Goal: Task Accomplishment & Management: Manage account settings

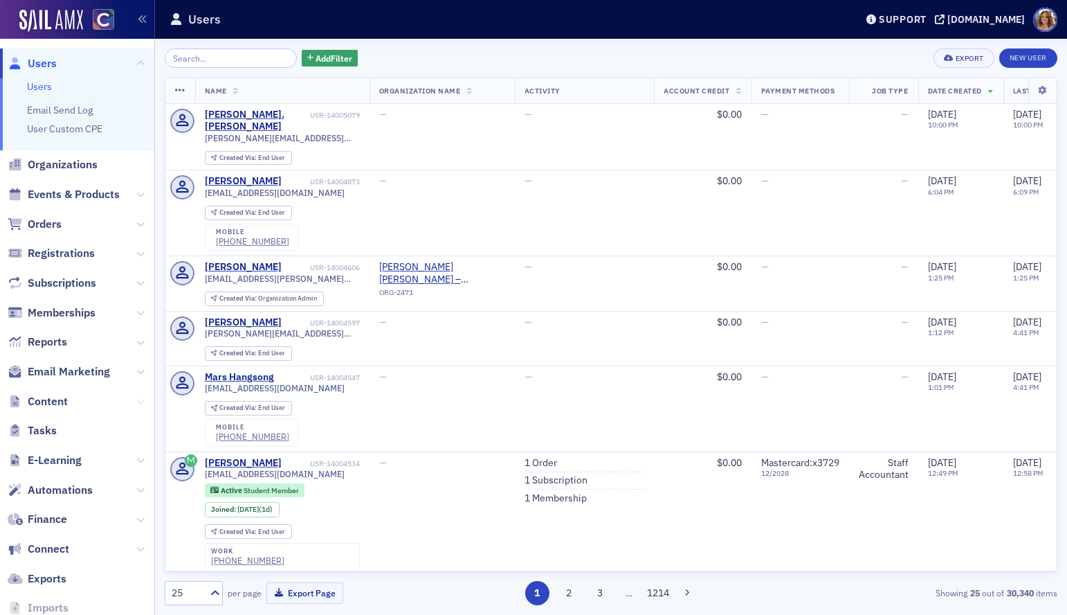
click at [138, 398] on icon at bounding box center [140, 401] width 8 height 8
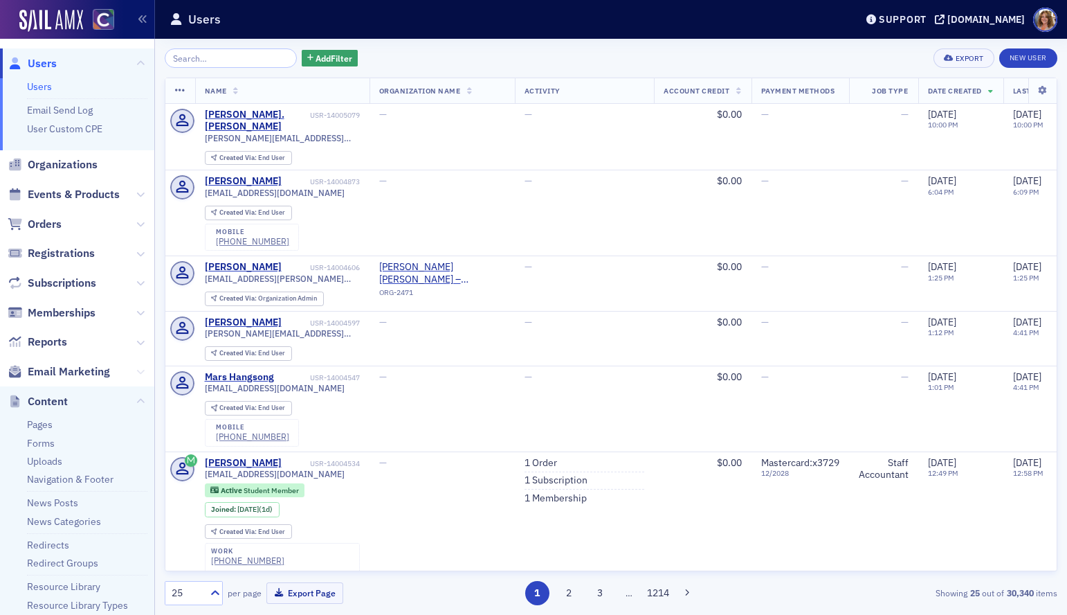
click at [139, 369] on icon at bounding box center [140, 371] width 8 height 8
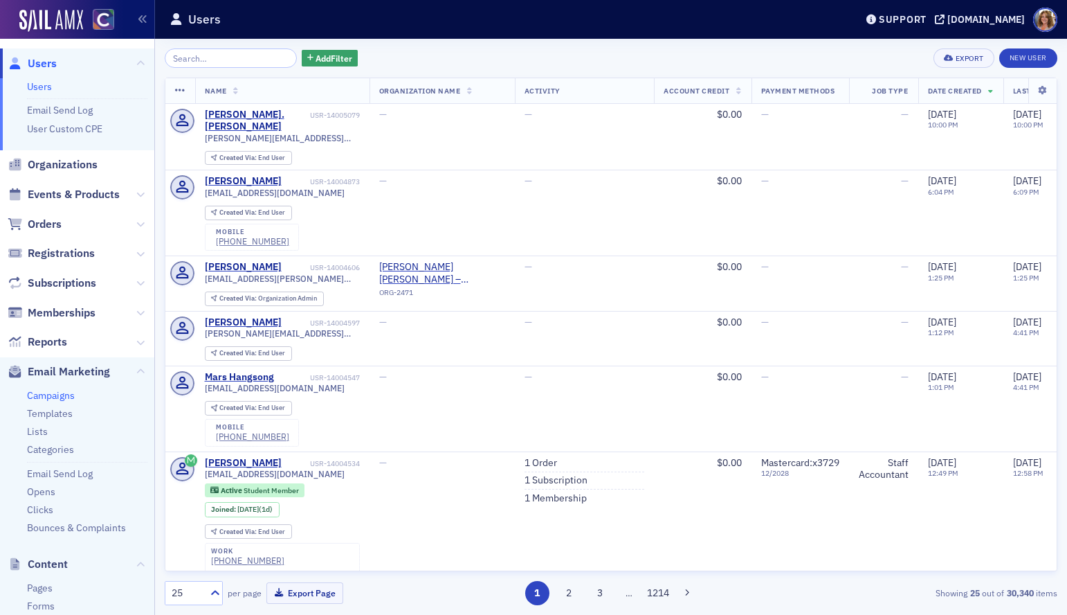
click at [69, 394] on link "Campaigns" at bounding box center [51, 395] width 48 height 12
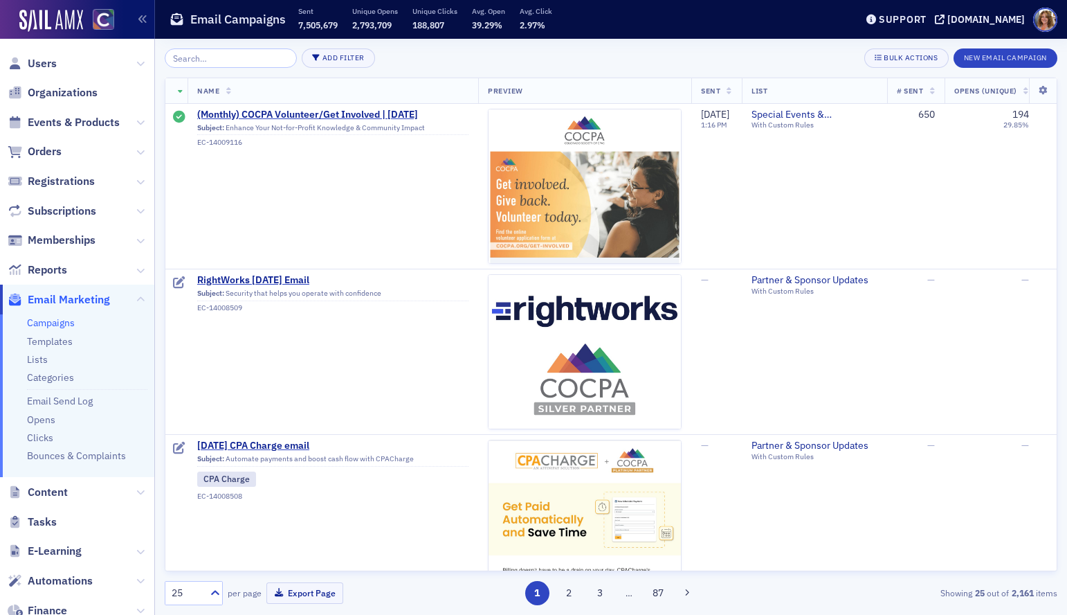
click at [208, 64] on input "search" at bounding box center [231, 57] width 132 height 19
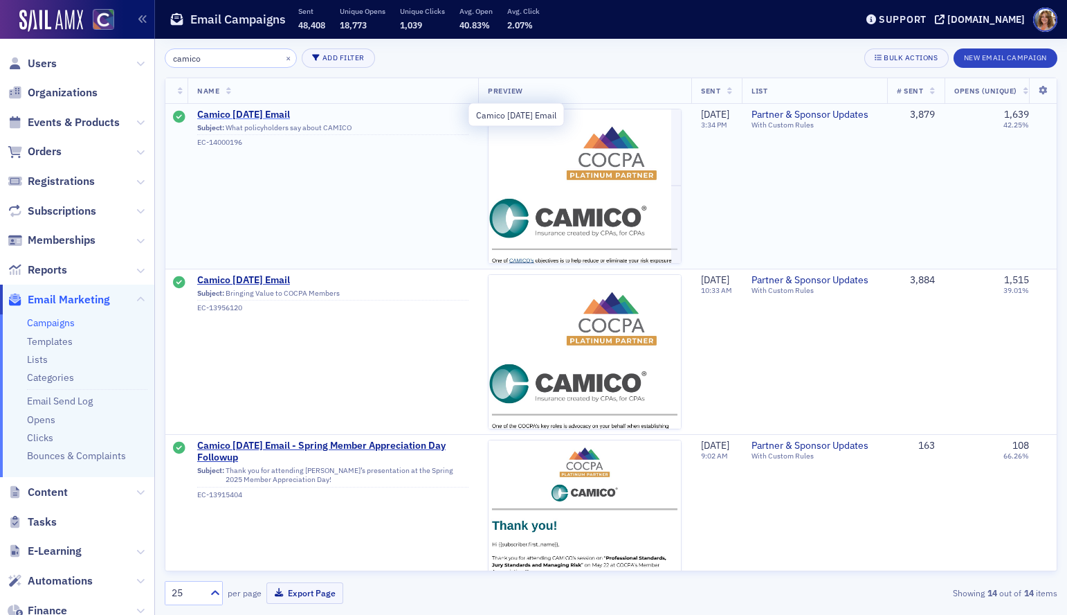
type input "camico"
click at [259, 113] on span "Camico [DATE] Email" at bounding box center [332, 115] width 271 height 12
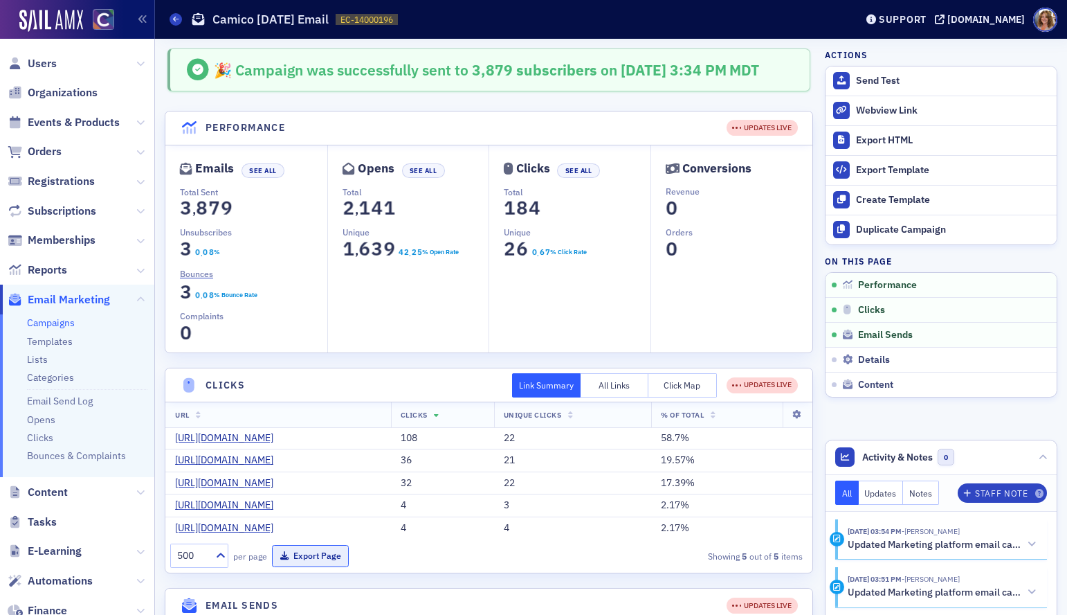
click at [308, 554] on button "Export Page" at bounding box center [310, 555] width 77 height 21
click at [53, 150] on span "Orders" at bounding box center [45, 151] width 34 height 15
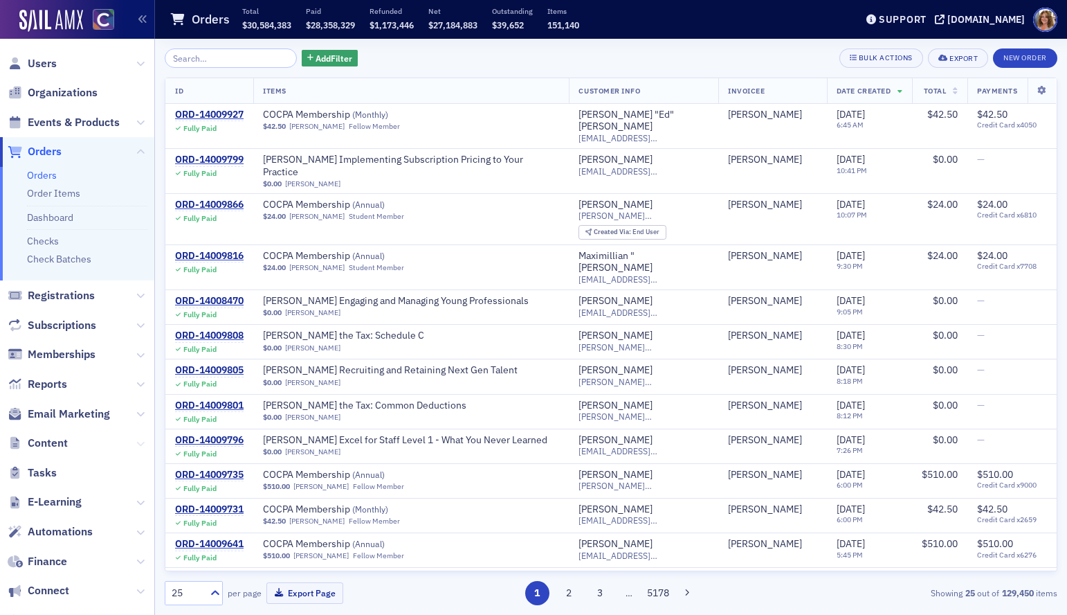
click at [140, 439] on icon at bounding box center [140, 443] width 8 height 8
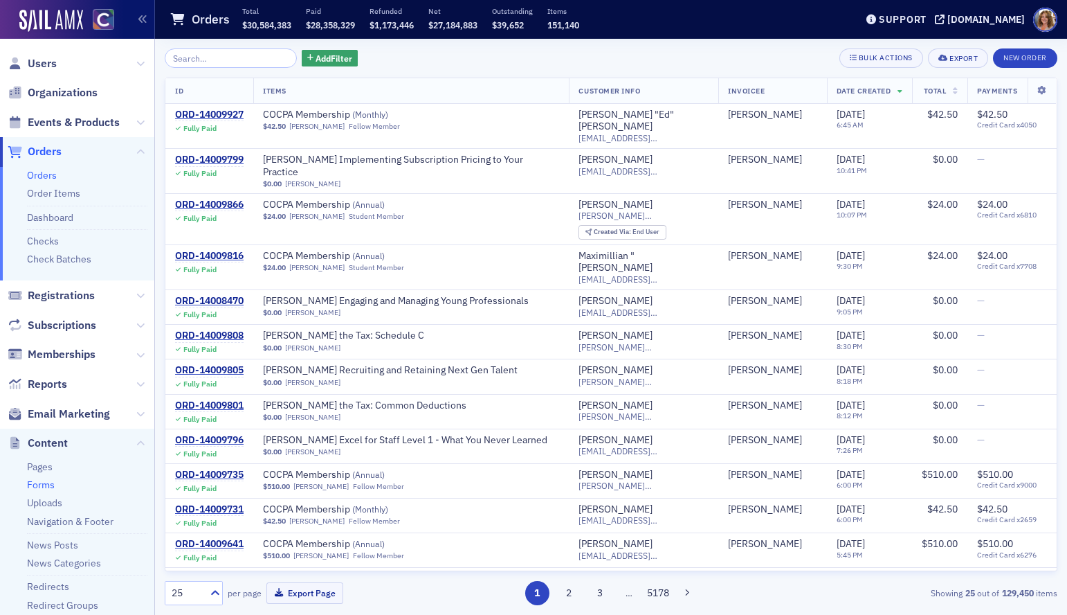
click at [49, 481] on link "Forms" at bounding box center [41, 484] width 28 height 12
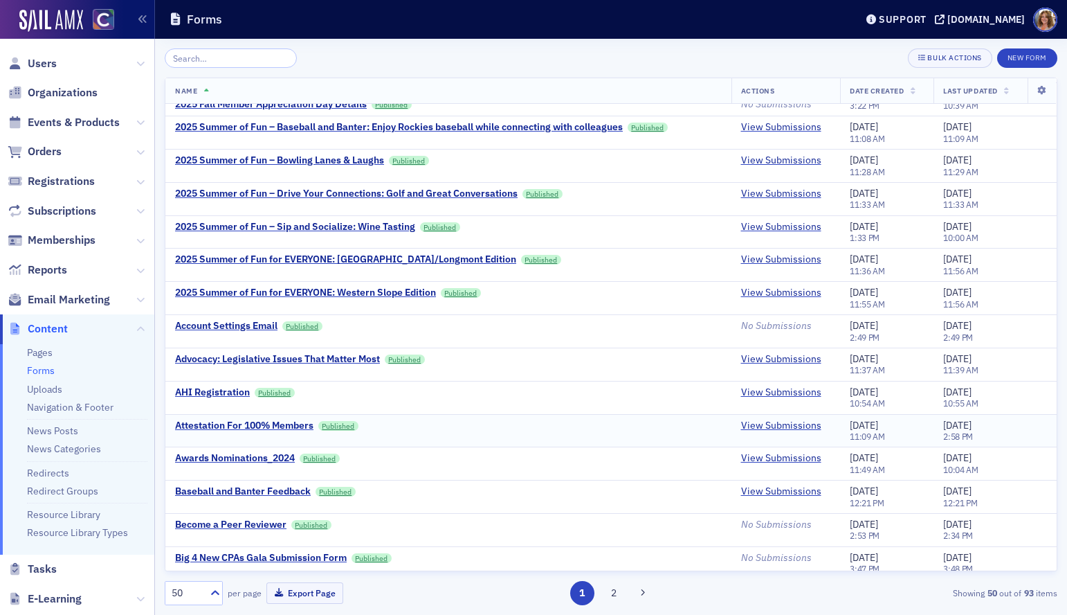
scroll to position [98, 0]
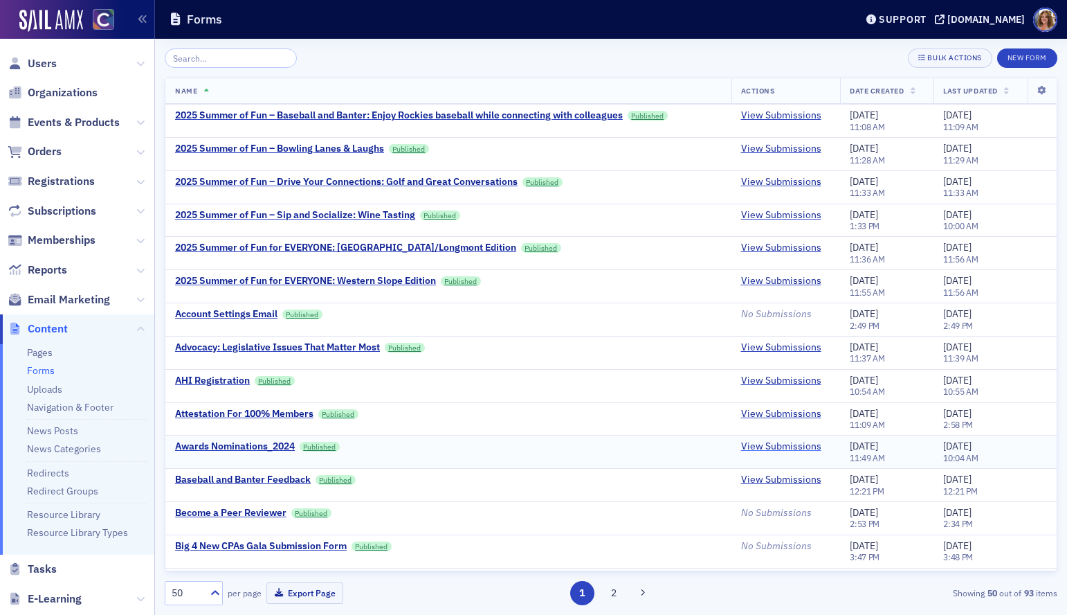
click at [800, 448] on link "View Submissions" at bounding box center [781, 446] width 80 height 12
